Goal: Task Accomplishment & Management: Manage account settings

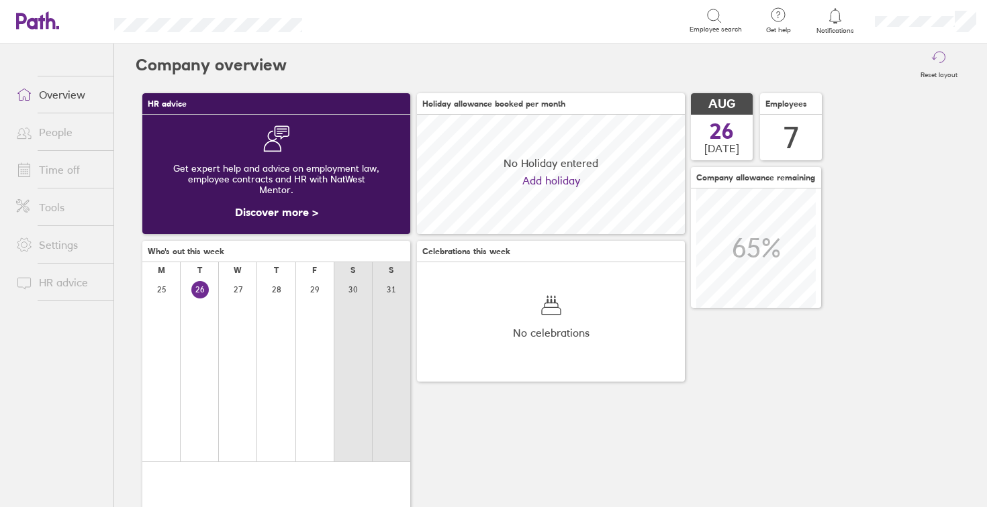
scroll to position [119, 268]
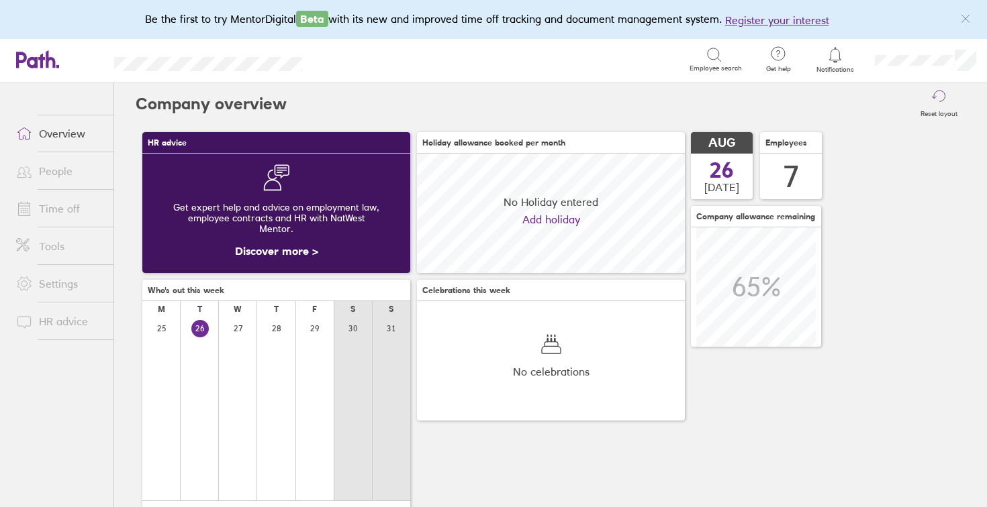
click at [52, 211] on link "Time off" at bounding box center [59, 208] width 108 height 27
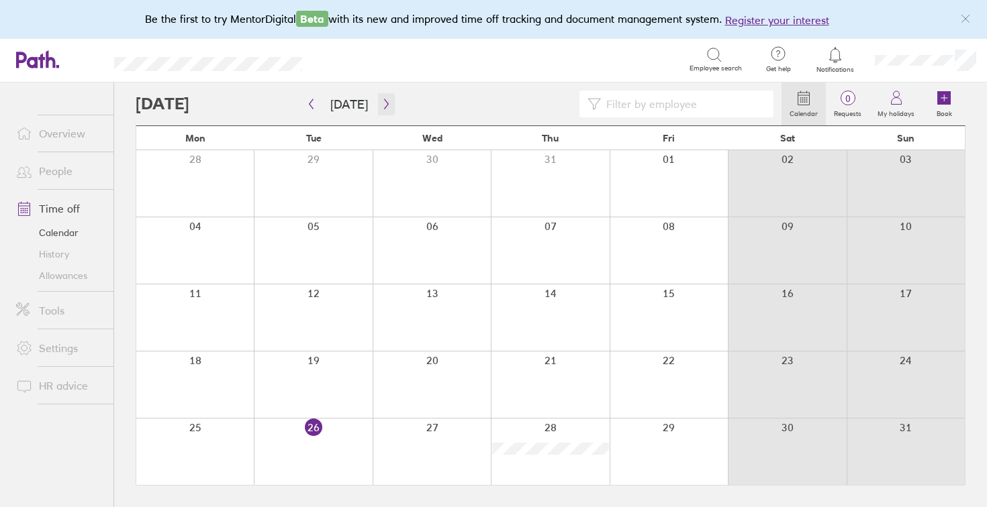
click at [381, 102] on icon "button" at bounding box center [386, 104] width 10 height 11
click at [383, 107] on icon "button" at bounding box center [386, 104] width 10 height 11
click at [225, 377] on div at bounding box center [194, 385] width 117 height 66
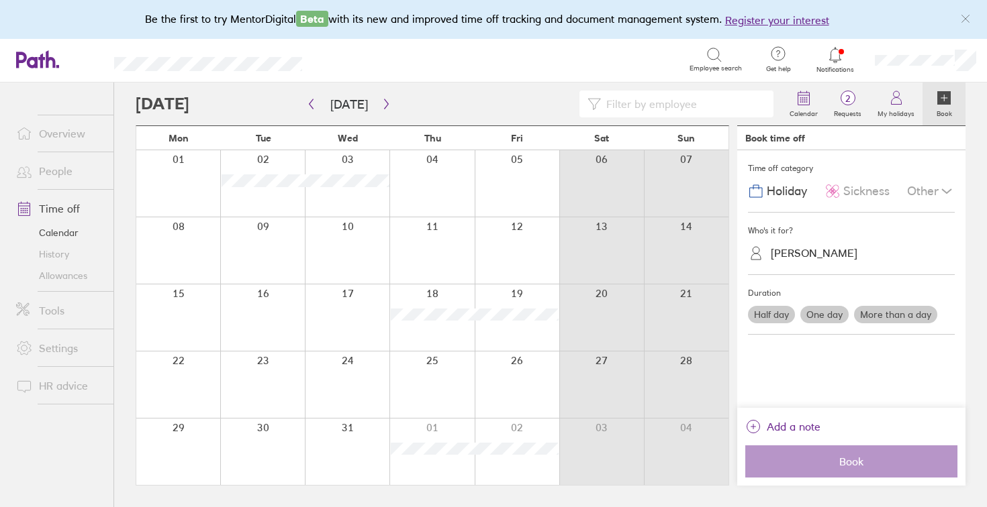
click at [248, 373] on div at bounding box center [262, 385] width 85 height 66
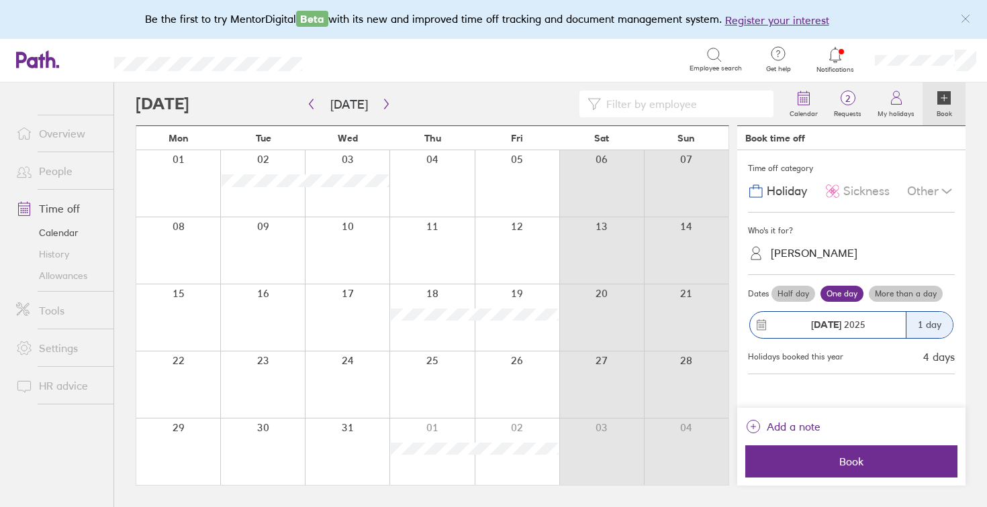
click at [192, 372] on div at bounding box center [178, 385] width 84 height 66
click at [932, 333] on div "1 day" at bounding box center [929, 325] width 47 height 26
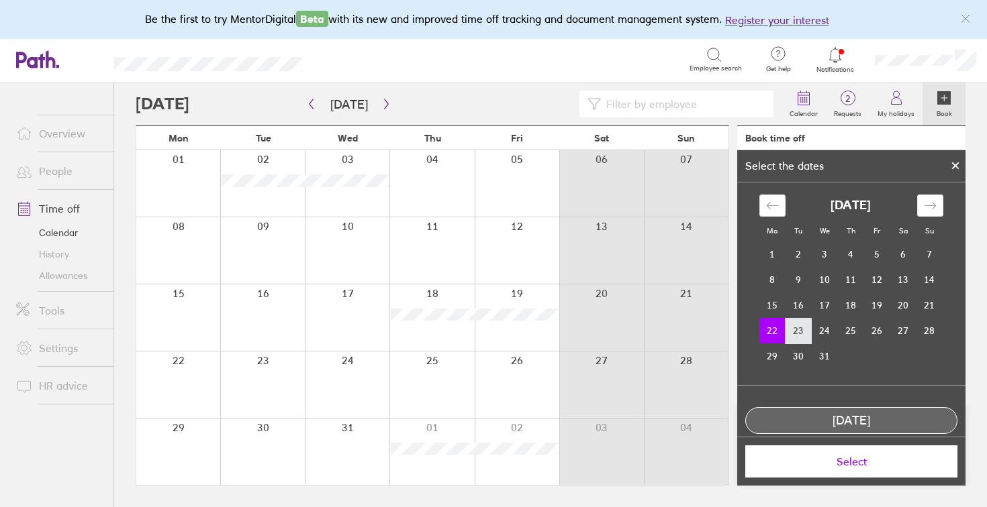
click at [799, 325] on td "23" at bounding box center [798, 331] width 26 height 26
click at [768, 330] on td "22" at bounding box center [772, 331] width 26 height 26
click at [956, 168] on icon at bounding box center [954, 166] width 9 height 8
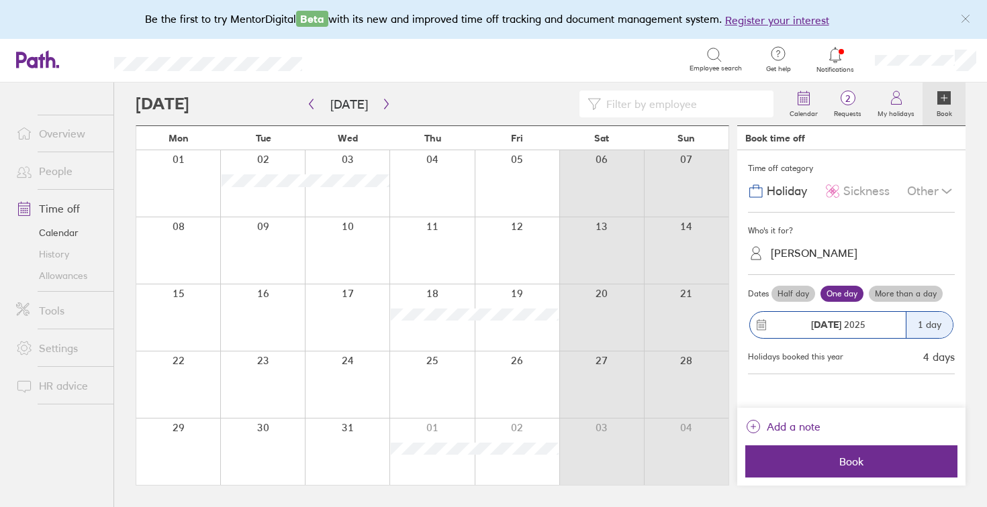
click at [891, 298] on label "More than a day" at bounding box center [906, 294] width 74 height 16
click at [0, 0] on input "More than a day" at bounding box center [0, 0] width 0 height 0
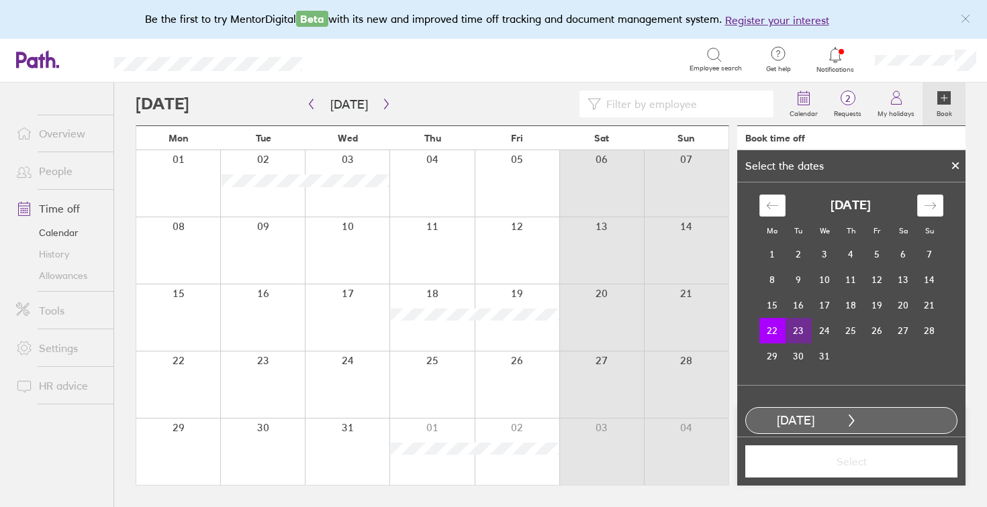
click at [801, 333] on td "23" at bounding box center [798, 331] width 26 height 26
click at [846, 462] on span "Select" at bounding box center [850, 462] width 193 height 12
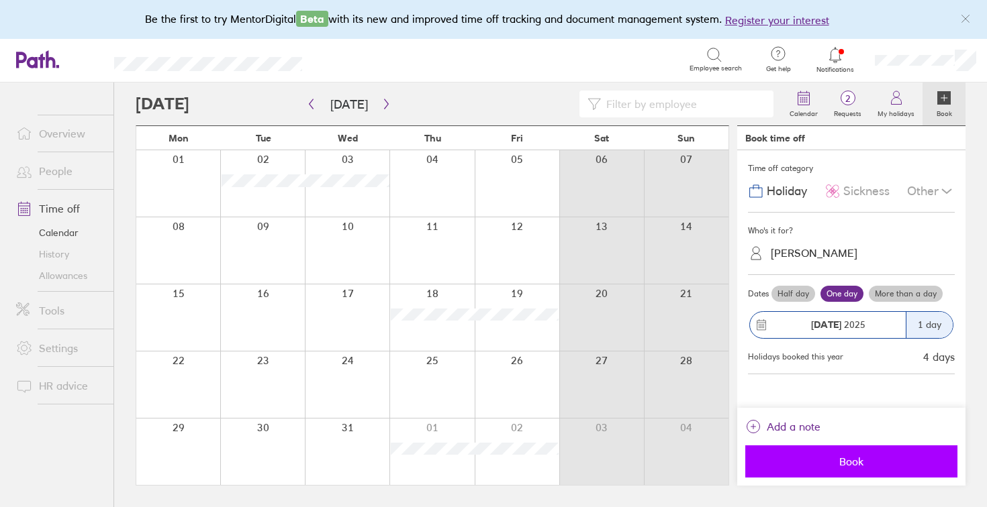
click at [848, 466] on span "Book" at bounding box center [850, 462] width 193 height 12
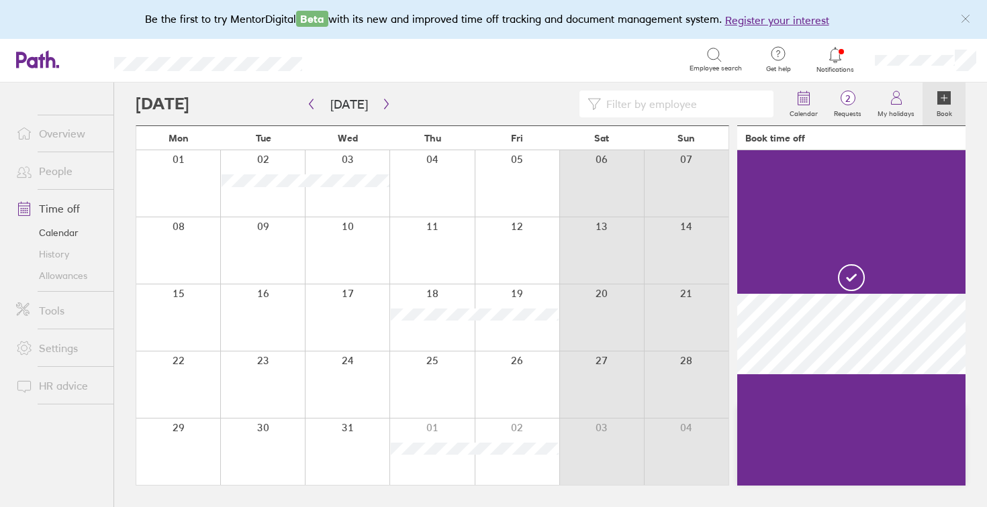
click at [192, 444] on div at bounding box center [178, 452] width 84 height 66
click at [191, 440] on div at bounding box center [178, 452] width 84 height 66
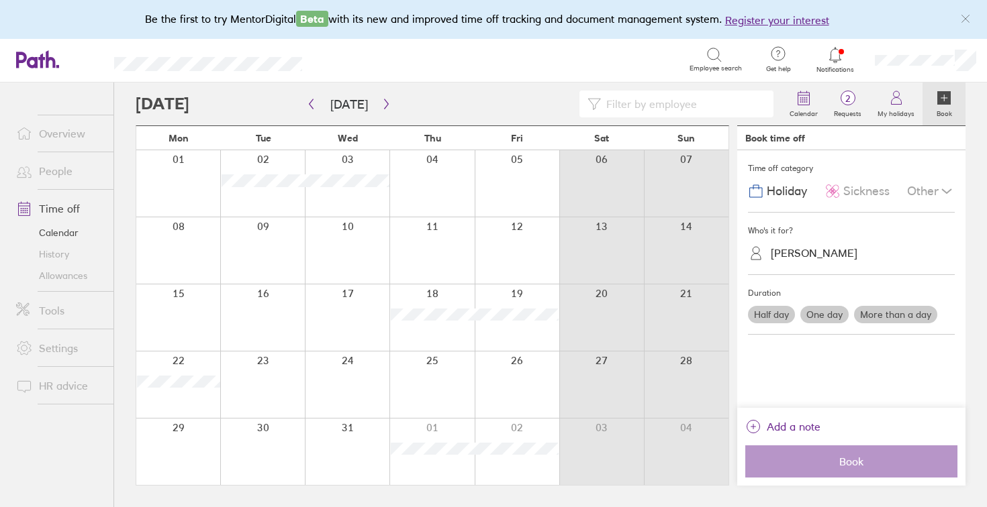
click at [900, 318] on label "More than a day" at bounding box center [895, 314] width 83 height 17
click at [0, 0] on input "More than a day" at bounding box center [0, 0] width 0 height 0
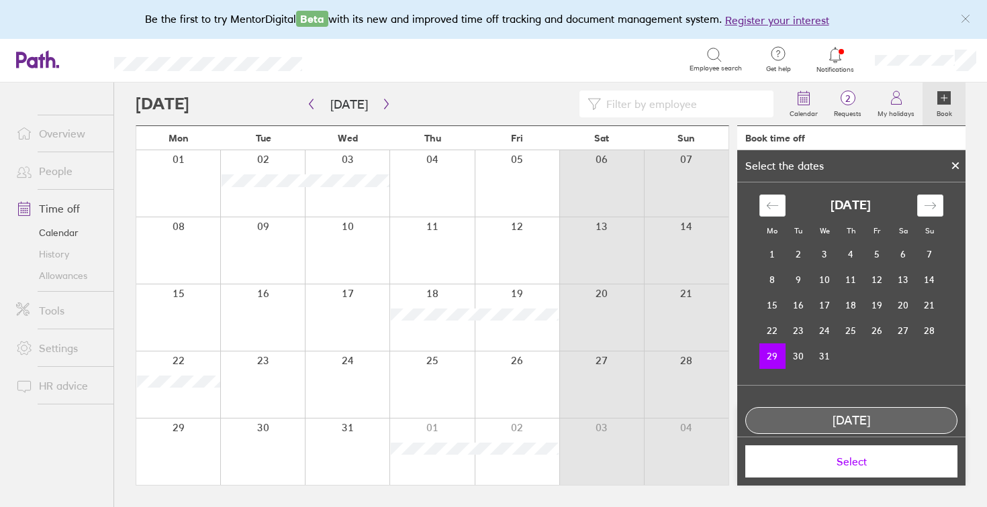
click at [193, 444] on div at bounding box center [178, 452] width 84 height 66
click at [955, 168] on icon at bounding box center [954, 166] width 9 height 8
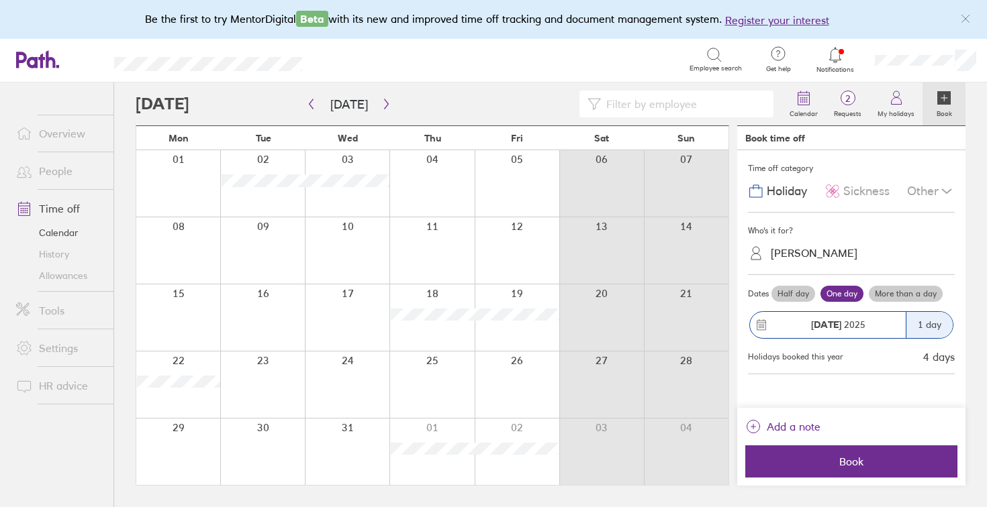
click at [907, 301] on div "Half day One day More than a day" at bounding box center [862, 293] width 186 height 21
click at [897, 295] on label "More than a day" at bounding box center [906, 294] width 74 height 16
click at [0, 0] on input "More than a day" at bounding box center [0, 0] width 0 height 0
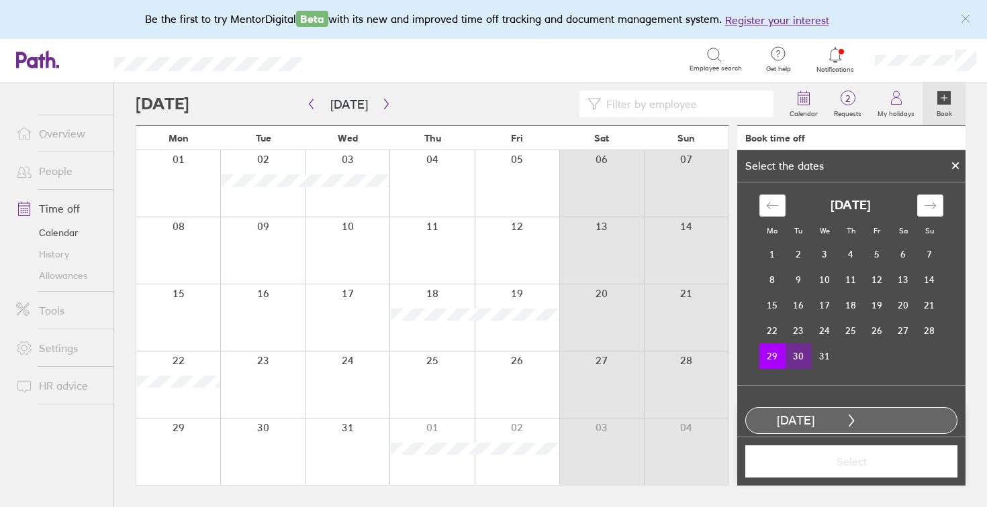
click at [797, 359] on td "30" at bounding box center [798, 357] width 26 height 26
click at [858, 465] on span "Select" at bounding box center [850, 462] width 193 height 12
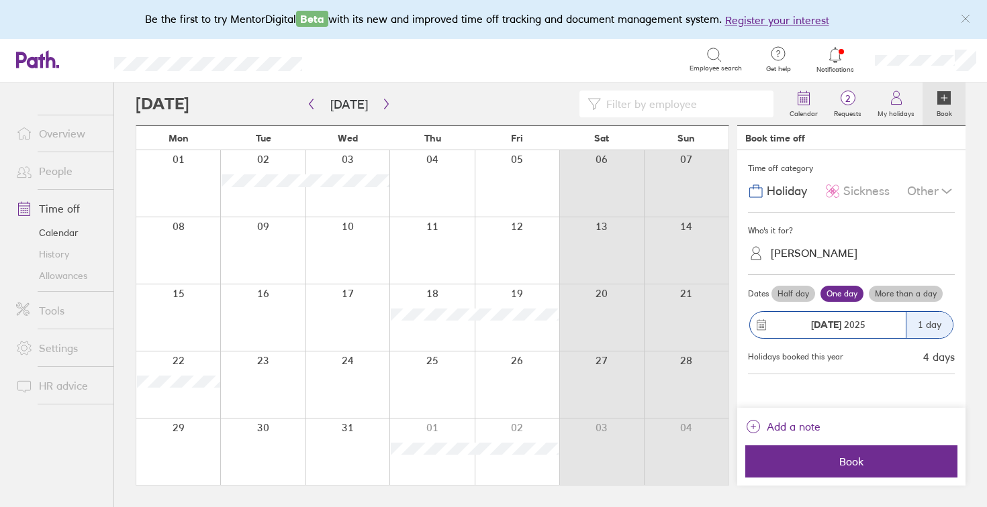
click at [858, 465] on span "Book" at bounding box center [850, 462] width 193 height 12
click at [910, 119] on link "My holidays" at bounding box center [895, 104] width 53 height 43
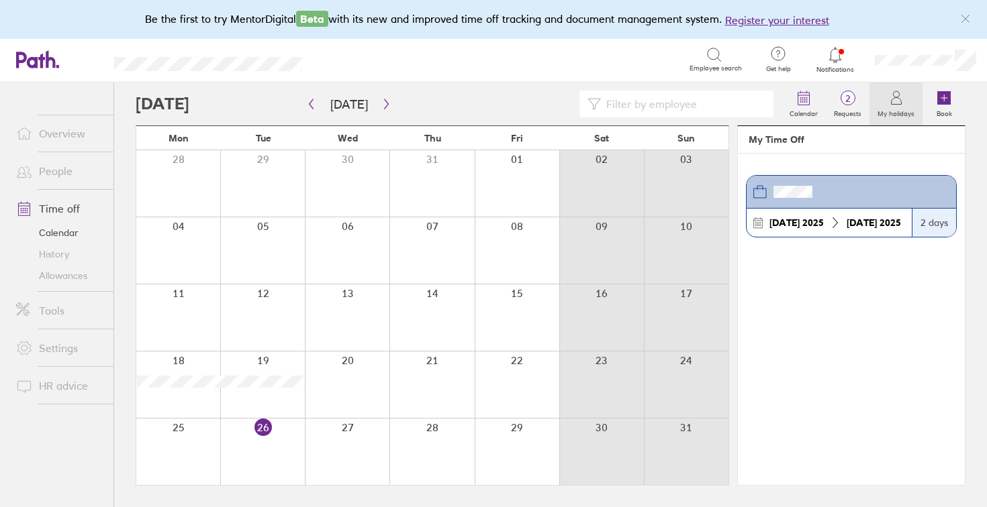
click at [391, 102] on div at bounding box center [459, 104] width 646 height 27
click at [387, 102] on icon "button" at bounding box center [386, 104] width 10 height 11
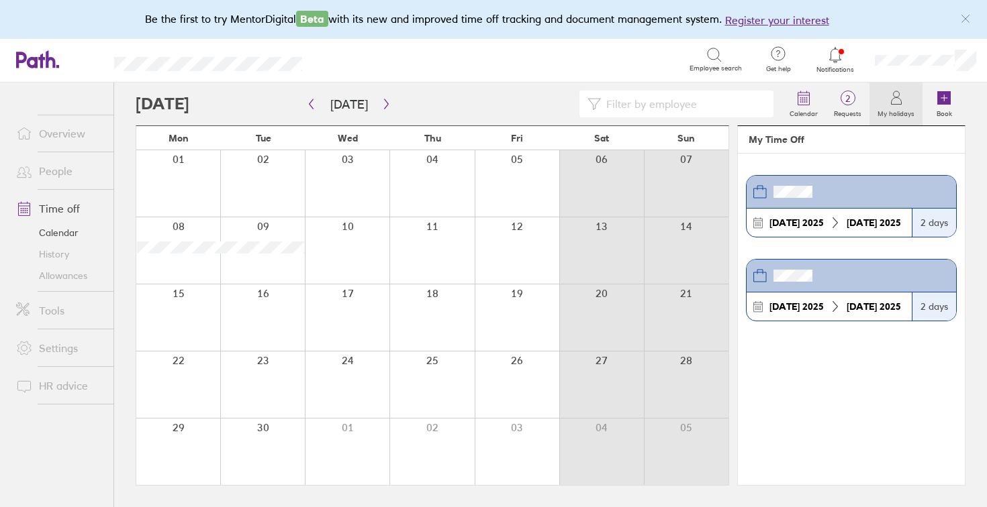
click at [61, 277] on link "Allowances" at bounding box center [59, 275] width 108 height 21
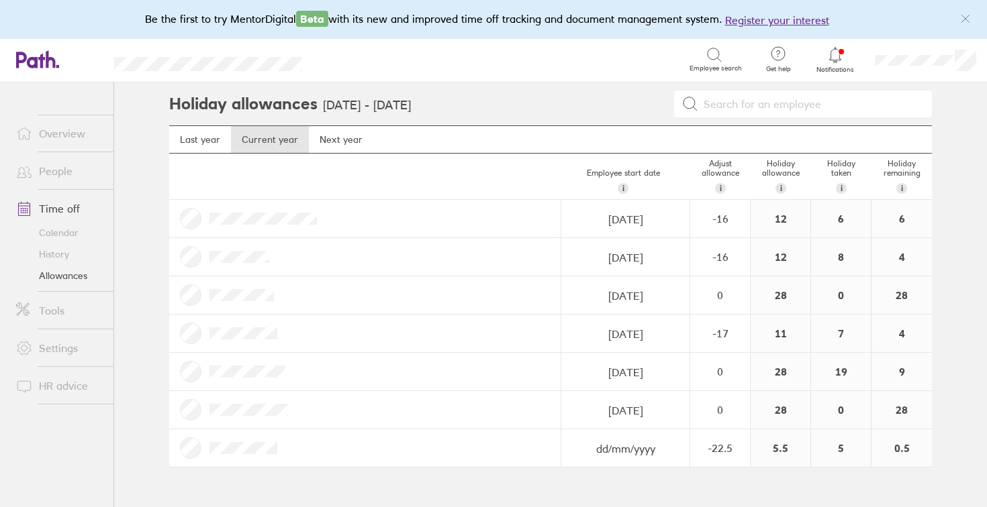
click at [68, 211] on link "Time off" at bounding box center [59, 208] width 108 height 27
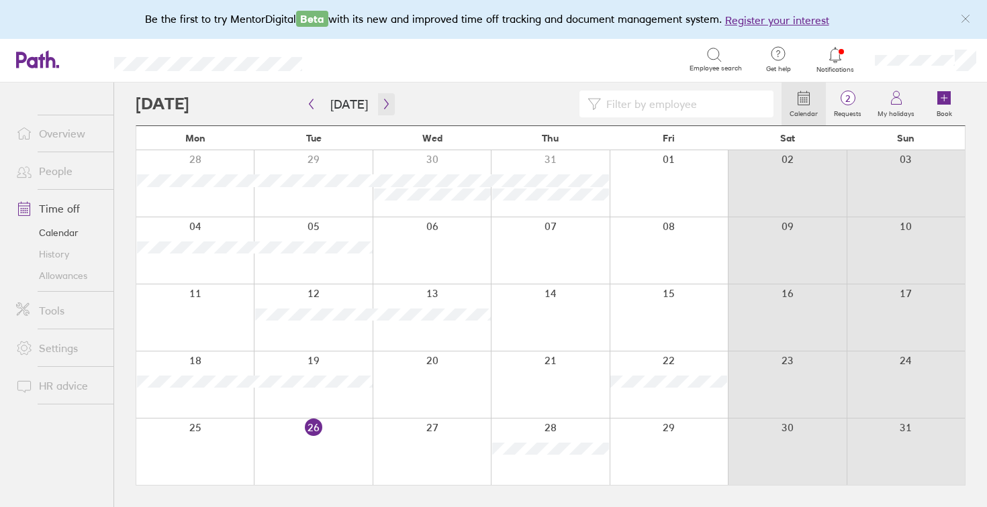
click at [382, 104] on icon "button" at bounding box center [386, 104] width 10 height 11
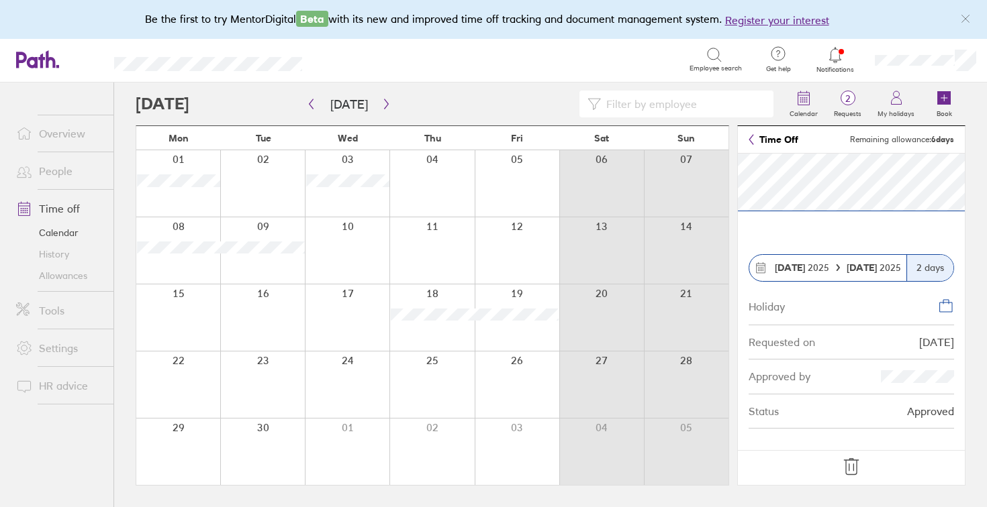
click at [850, 468] on icon at bounding box center [850, 466] width 21 height 21
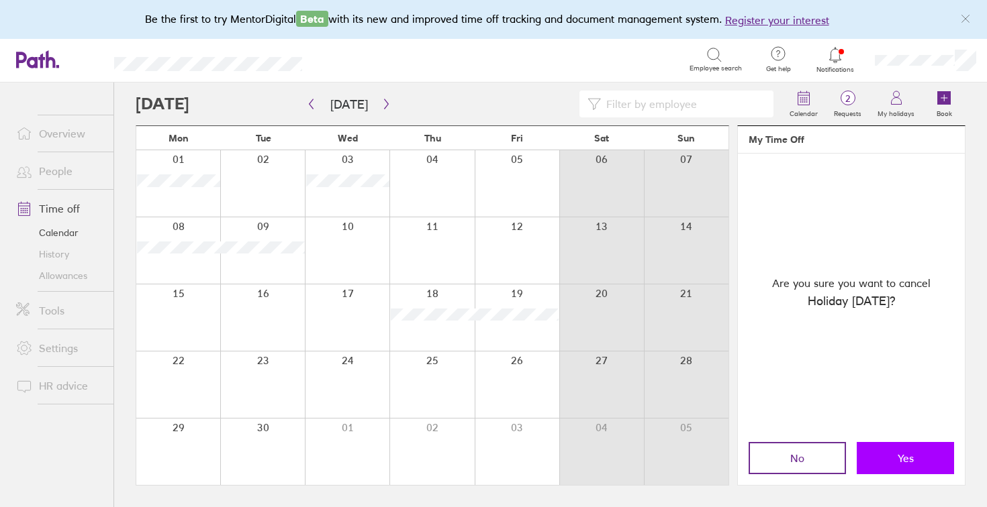
click at [893, 454] on button "Yes" at bounding box center [905, 458] width 97 height 32
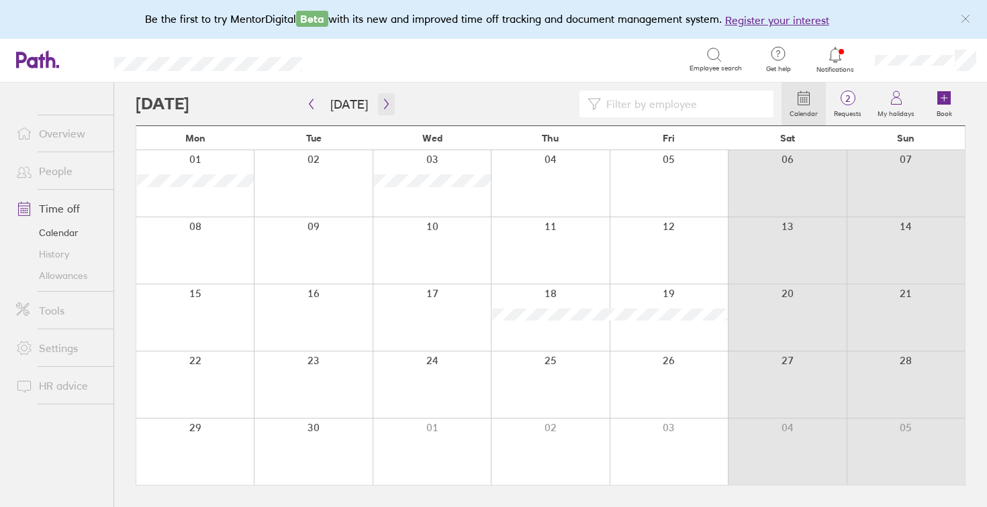
click at [381, 100] on icon "button" at bounding box center [386, 104] width 10 height 11
click at [383, 110] on button "button" at bounding box center [386, 104] width 17 height 22
click at [315, 375] on div at bounding box center [313, 385] width 118 height 66
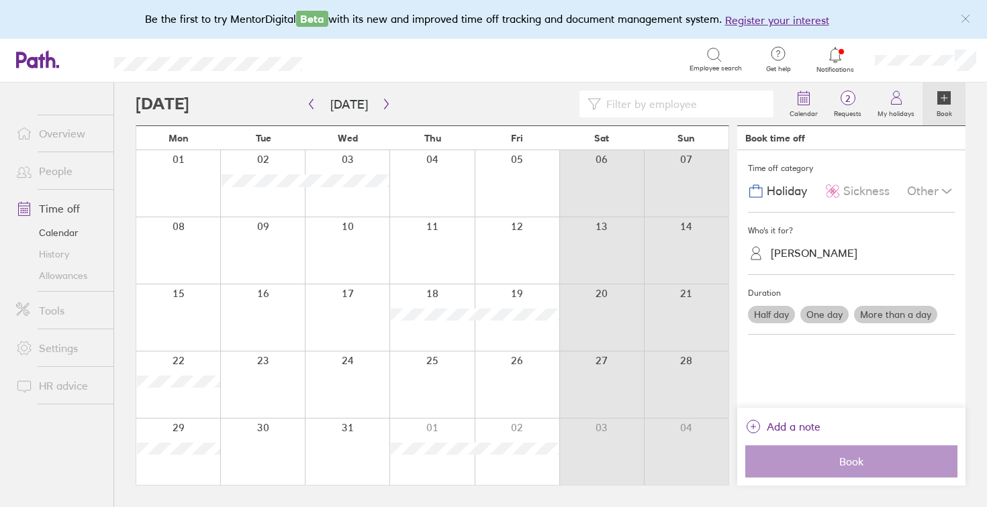
click at [260, 382] on div at bounding box center [262, 385] width 85 height 66
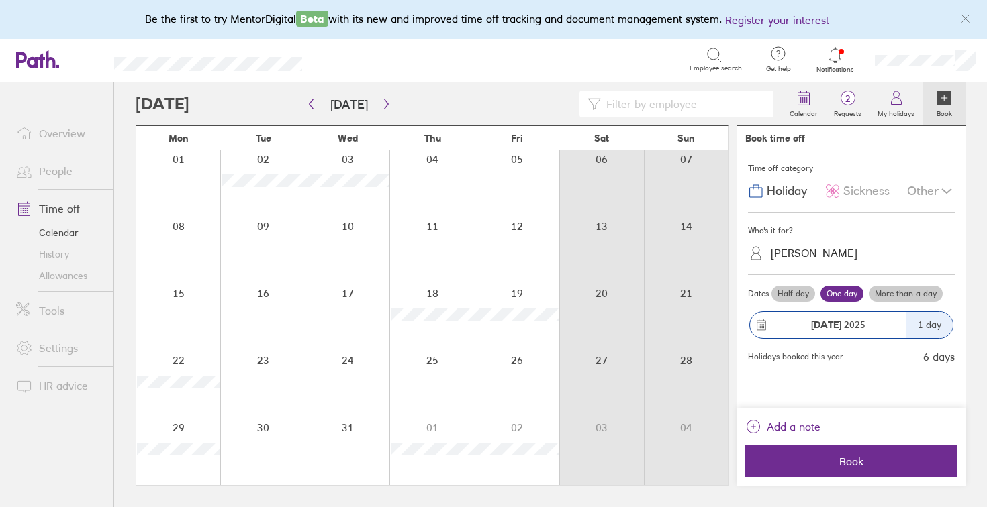
click at [824, 314] on div "23 Dec 2025" at bounding box center [828, 325] width 156 height 26
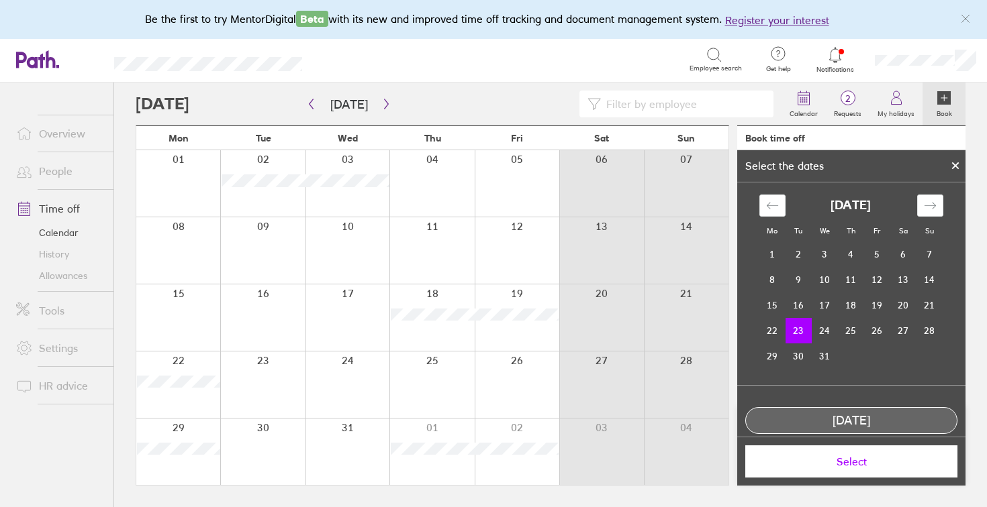
click at [797, 340] on td "23" at bounding box center [798, 331] width 26 height 26
click at [839, 461] on span "Select" at bounding box center [850, 462] width 193 height 12
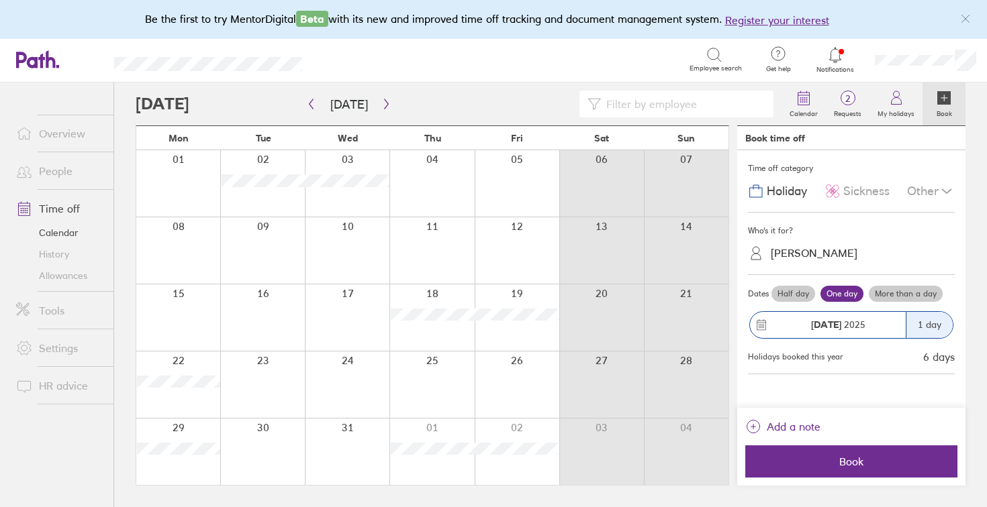
click at [839, 461] on span "Book" at bounding box center [850, 462] width 193 height 12
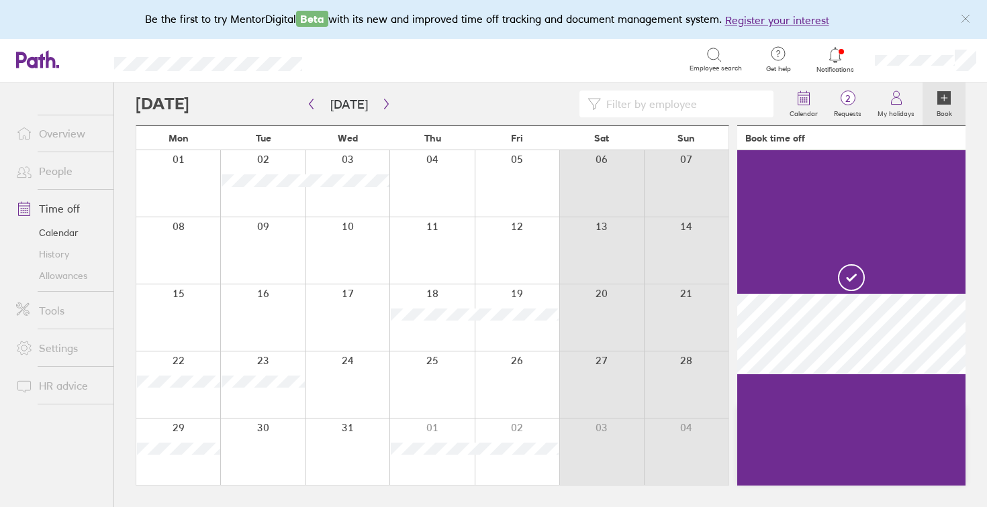
click at [266, 447] on div at bounding box center [262, 452] width 85 height 66
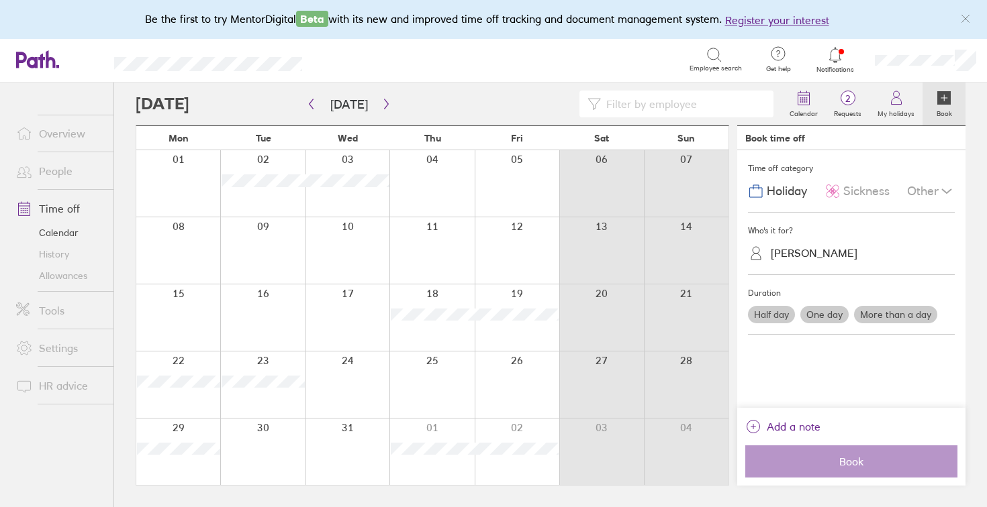
click at [830, 318] on label "One day" at bounding box center [824, 314] width 48 height 17
click at [0, 0] on input "One day" at bounding box center [0, 0] width 0 height 0
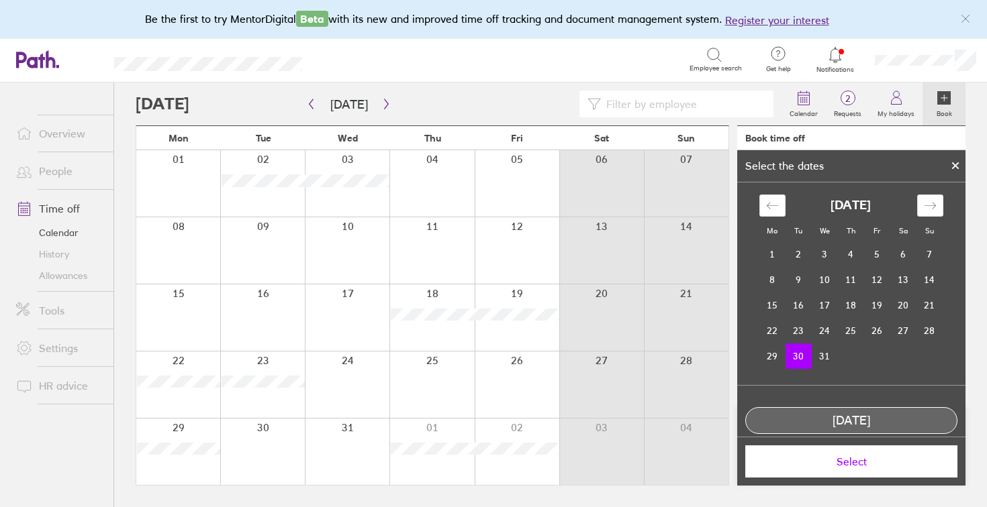
click at [808, 362] on td "30" at bounding box center [798, 357] width 26 height 26
click at [850, 466] on span "Select" at bounding box center [850, 462] width 193 height 12
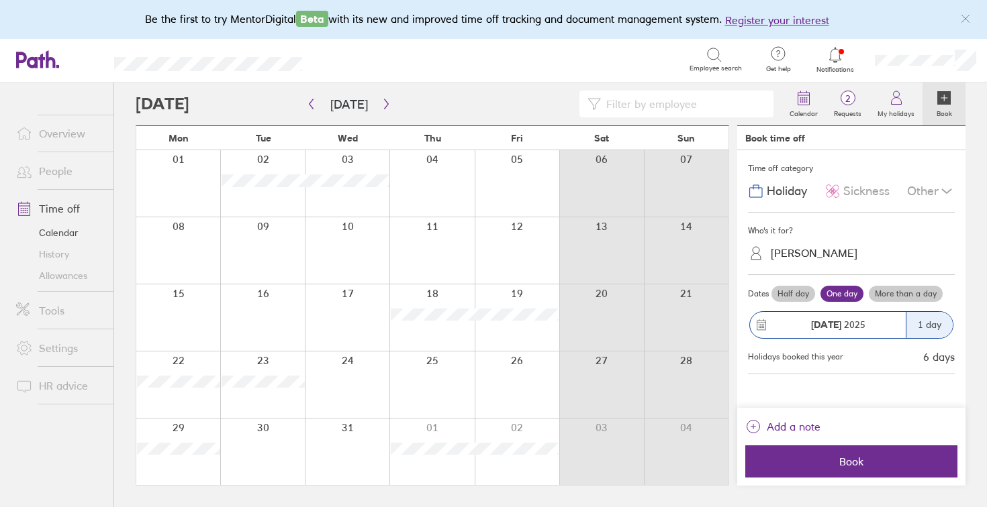
click at [850, 466] on span "Book" at bounding box center [850, 462] width 193 height 12
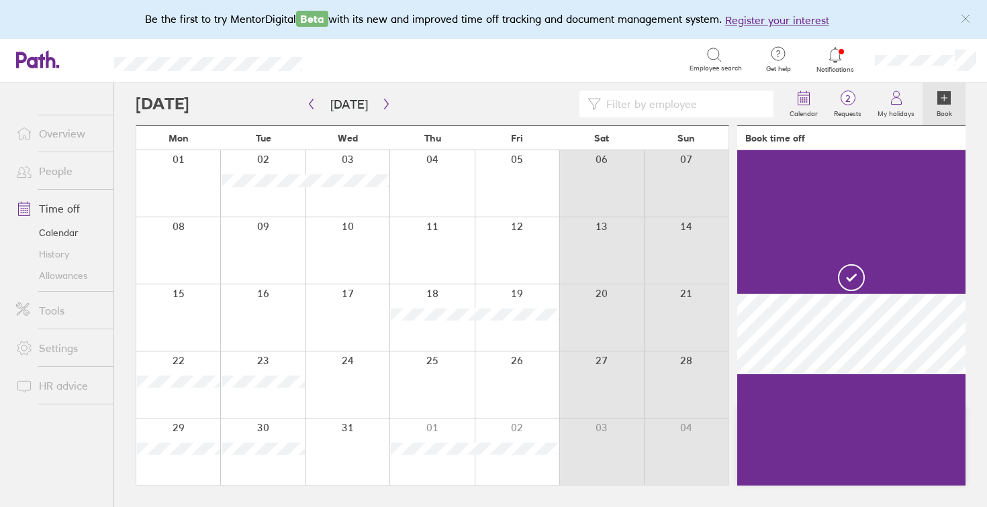
click at [70, 278] on link "Allowances" at bounding box center [59, 275] width 108 height 21
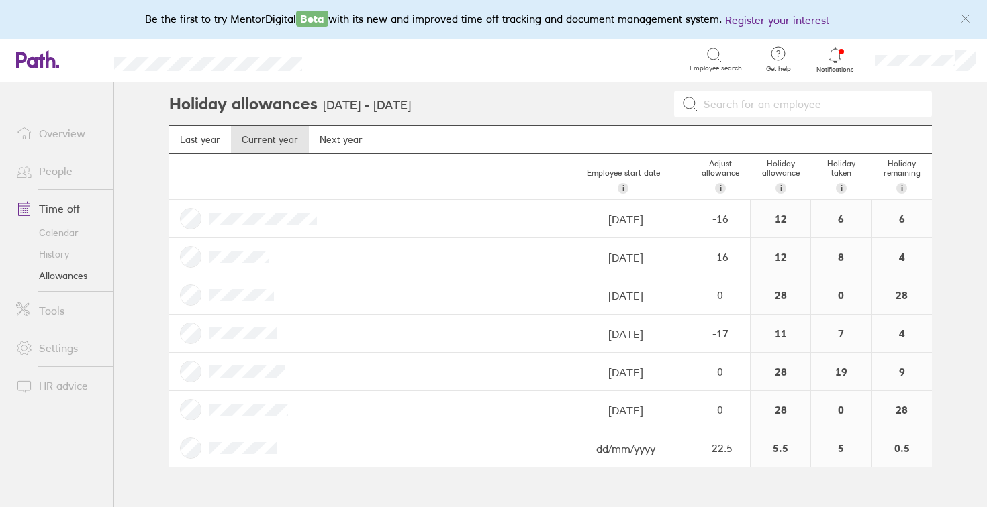
click at [56, 238] on link "Calendar" at bounding box center [59, 232] width 108 height 21
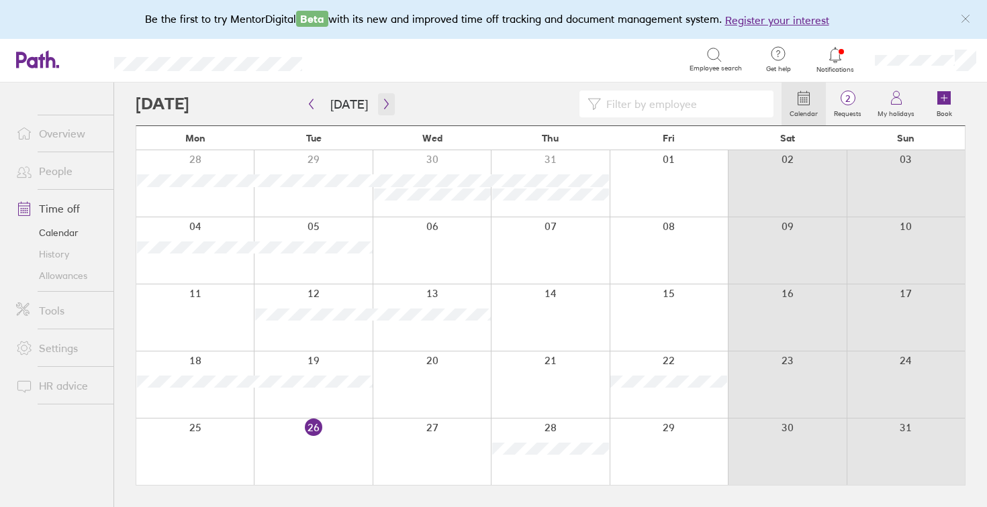
click at [386, 101] on icon "button" at bounding box center [386, 104] width 10 height 11
click at [648, 105] on input at bounding box center [683, 104] width 164 height 26
type input "[PERSON_NAME]"
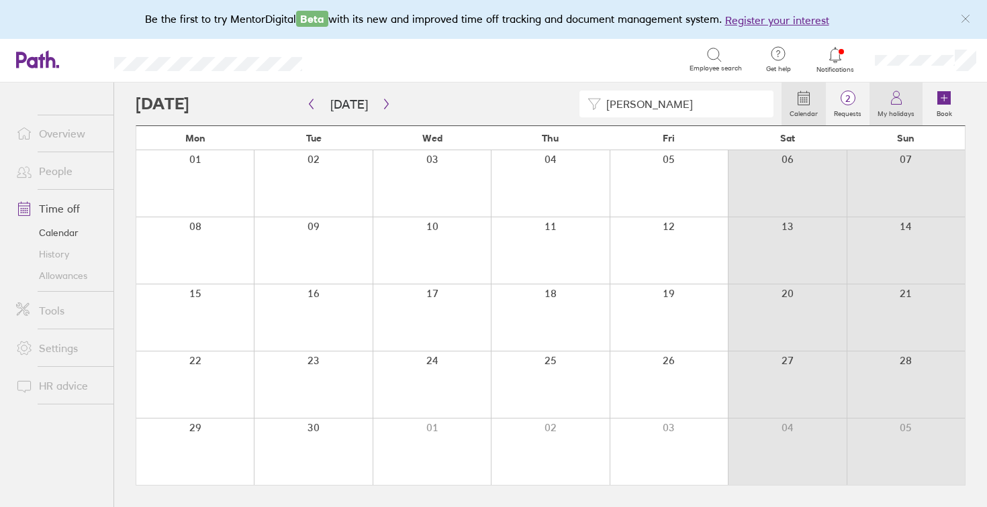
click at [908, 106] on label "My holidays" at bounding box center [895, 112] width 53 height 12
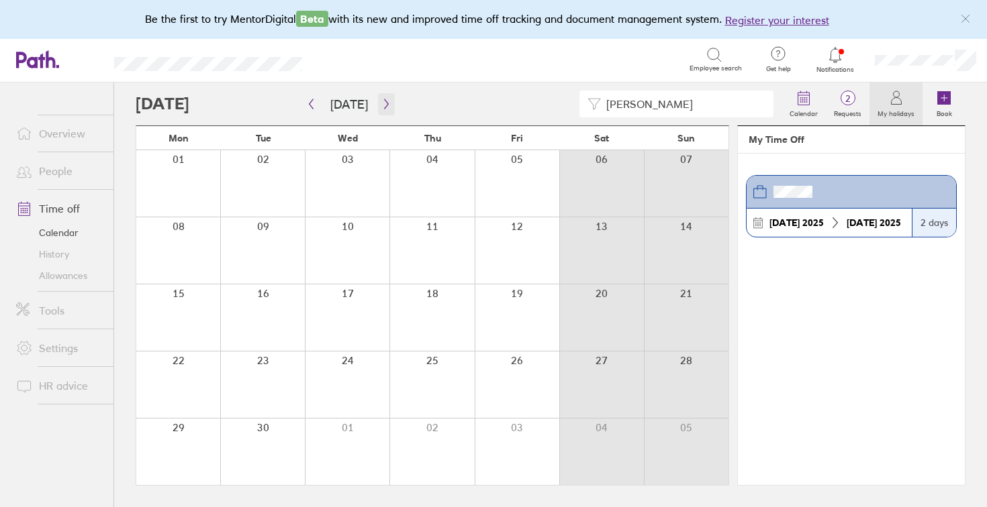
click at [385, 102] on icon "button" at bounding box center [386, 104] width 10 height 11
click at [381, 105] on icon "button" at bounding box center [386, 104] width 10 height 11
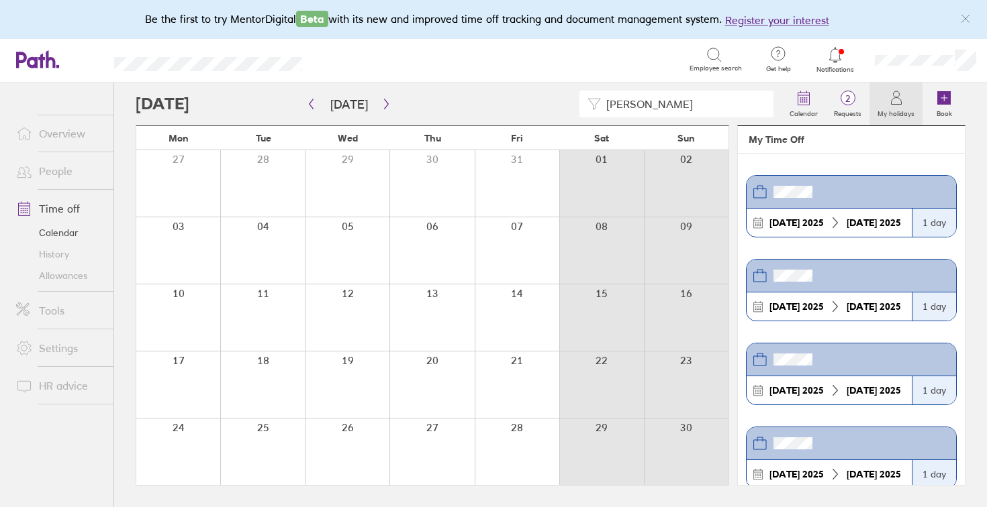
click at [62, 275] on link "Allowances" at bounding box center [59, 275] width 108 height 21
click at [904, 103] on icon at bounding box center [896, 98] width 16 height 16
click at [820, 103] on link "Calendar" at bounding box center [803, 104] width 44 height 43
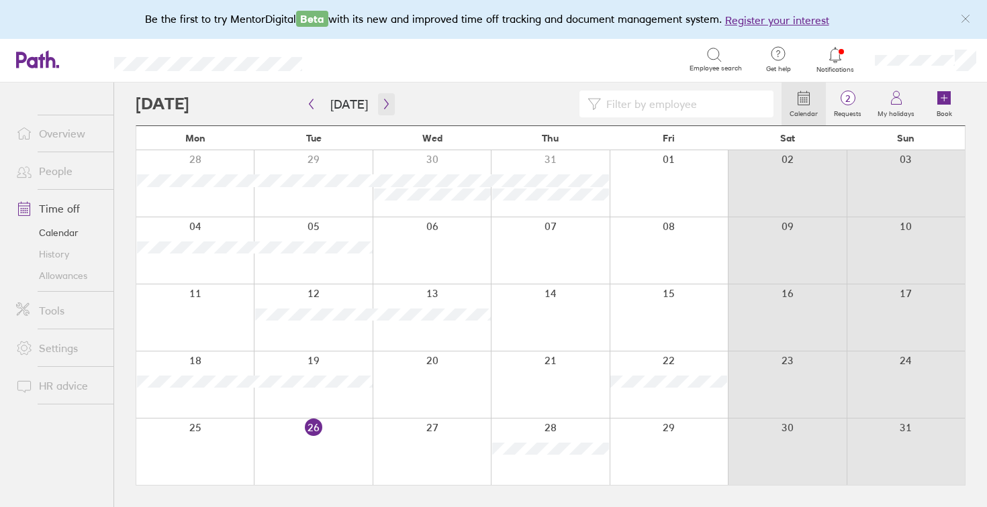
click at [381, 105] on icon "button" at bounding box center [386, 104] width 10 height 11
click at [840, 113] on label "Requests" at bounding box center [848, 112] width 44 height 12
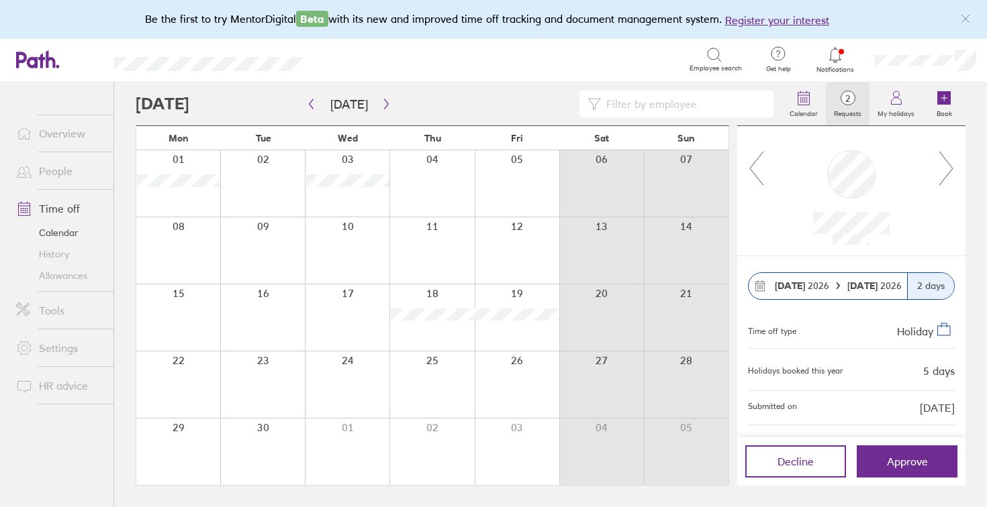
click at [950, 164] on icon at bounding box center [946, 168] width 17 height 36
click at [64, 209] on link "Time off" at bounding box center [59, 208] width 108 height 27
